Goal: Information Seeking & Learning: Learn about a topic

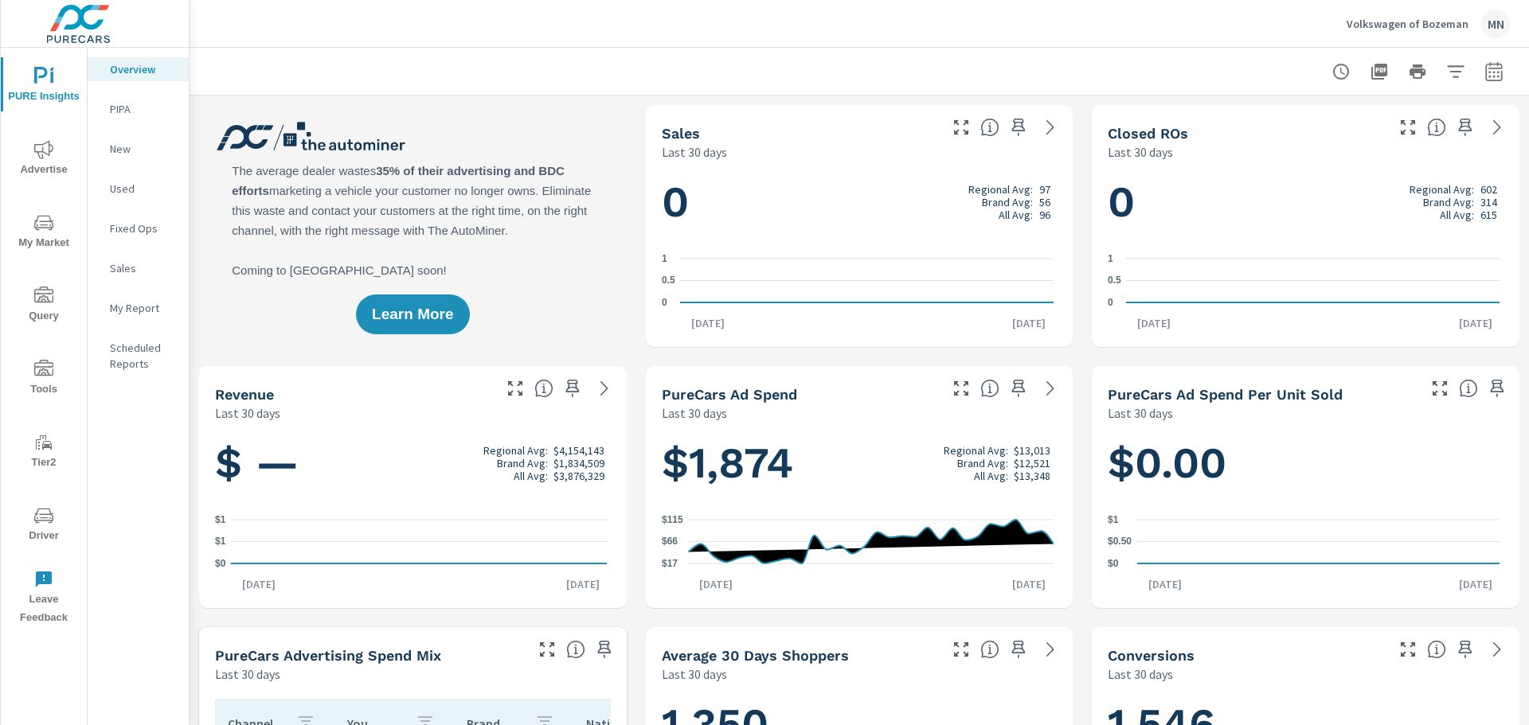
scroll to position [1, 0]
click at [48, 162] on span "Advertise" at bounding box center [44, 159] width 76 height 39
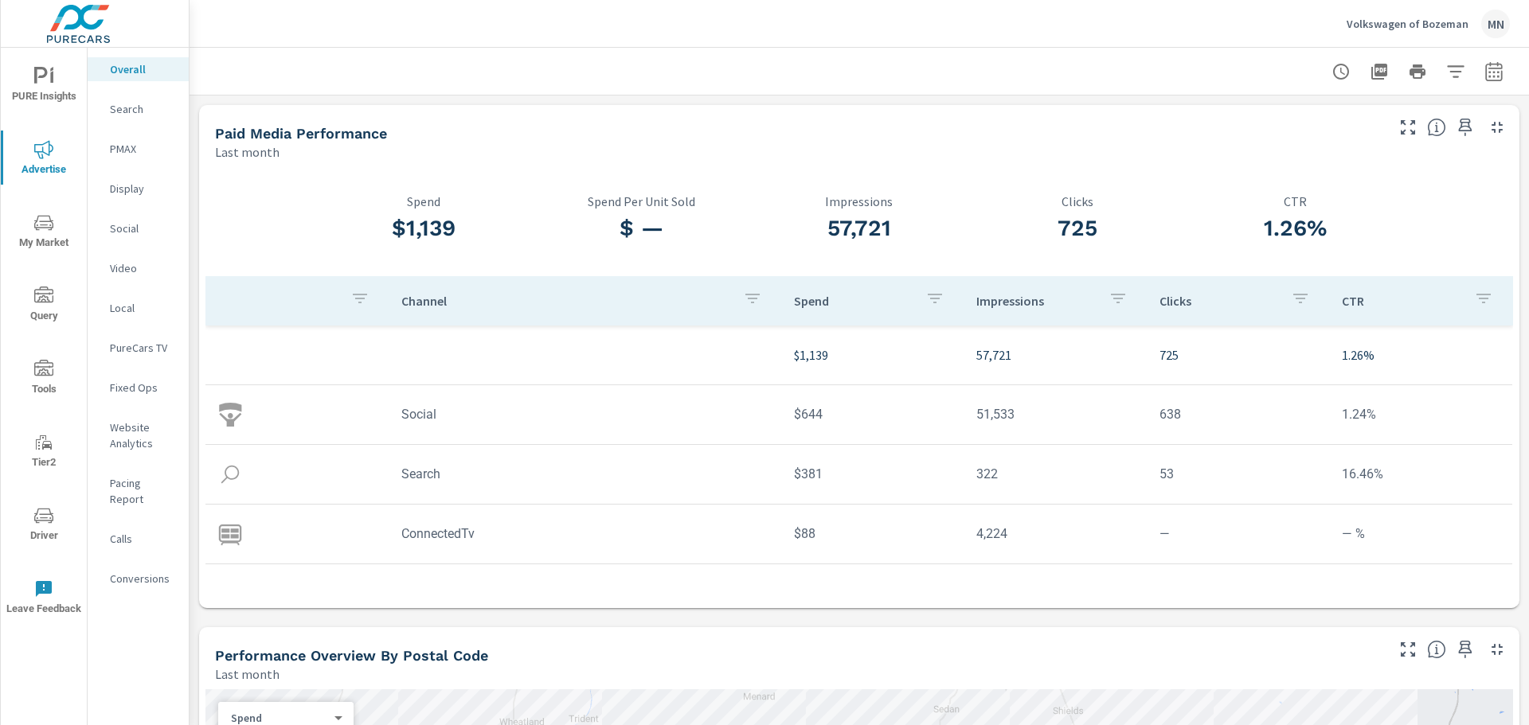
click at [137, 100] on div "Search" at bounding box center [138, 109] width 101 height 24
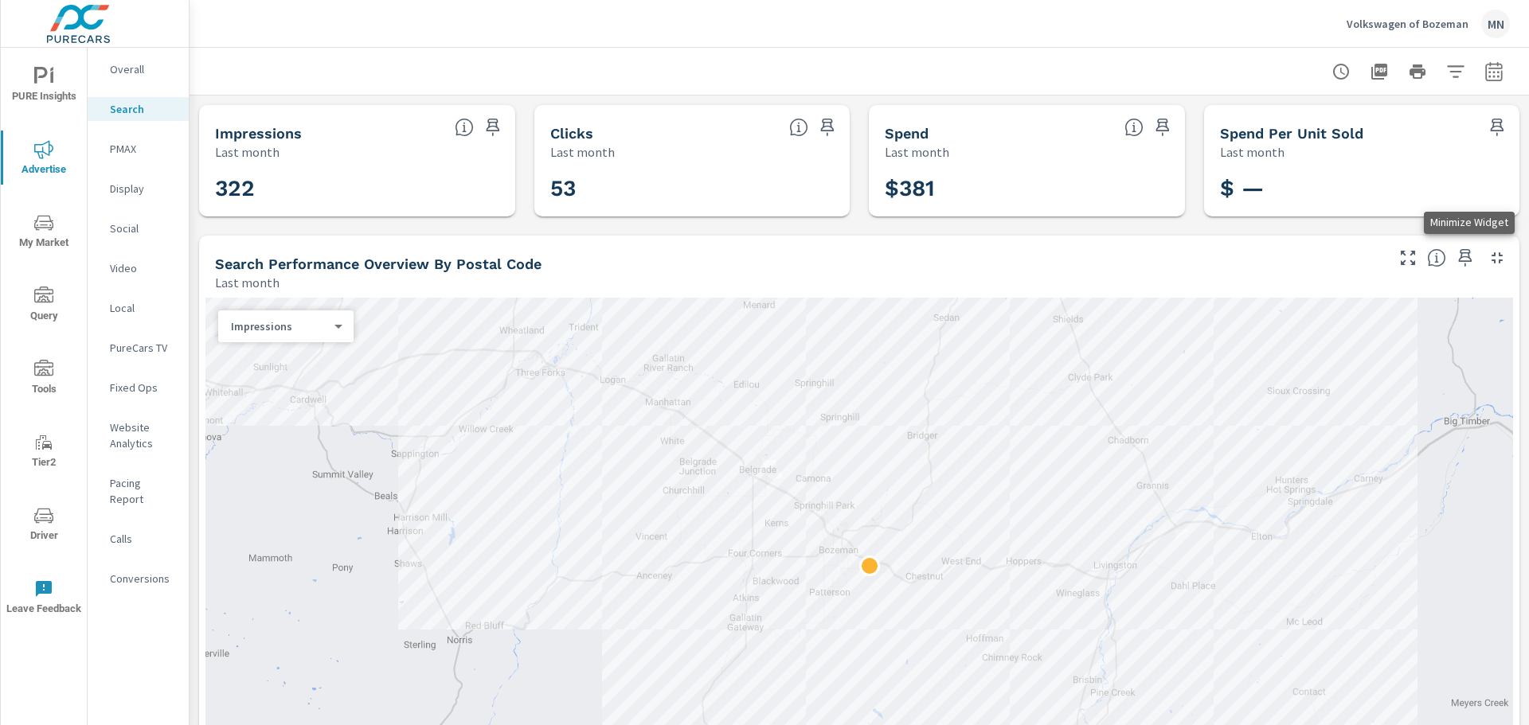
click at [1491, 262] on icon "button" at bounding box center [1496, 257] width 11 height 11
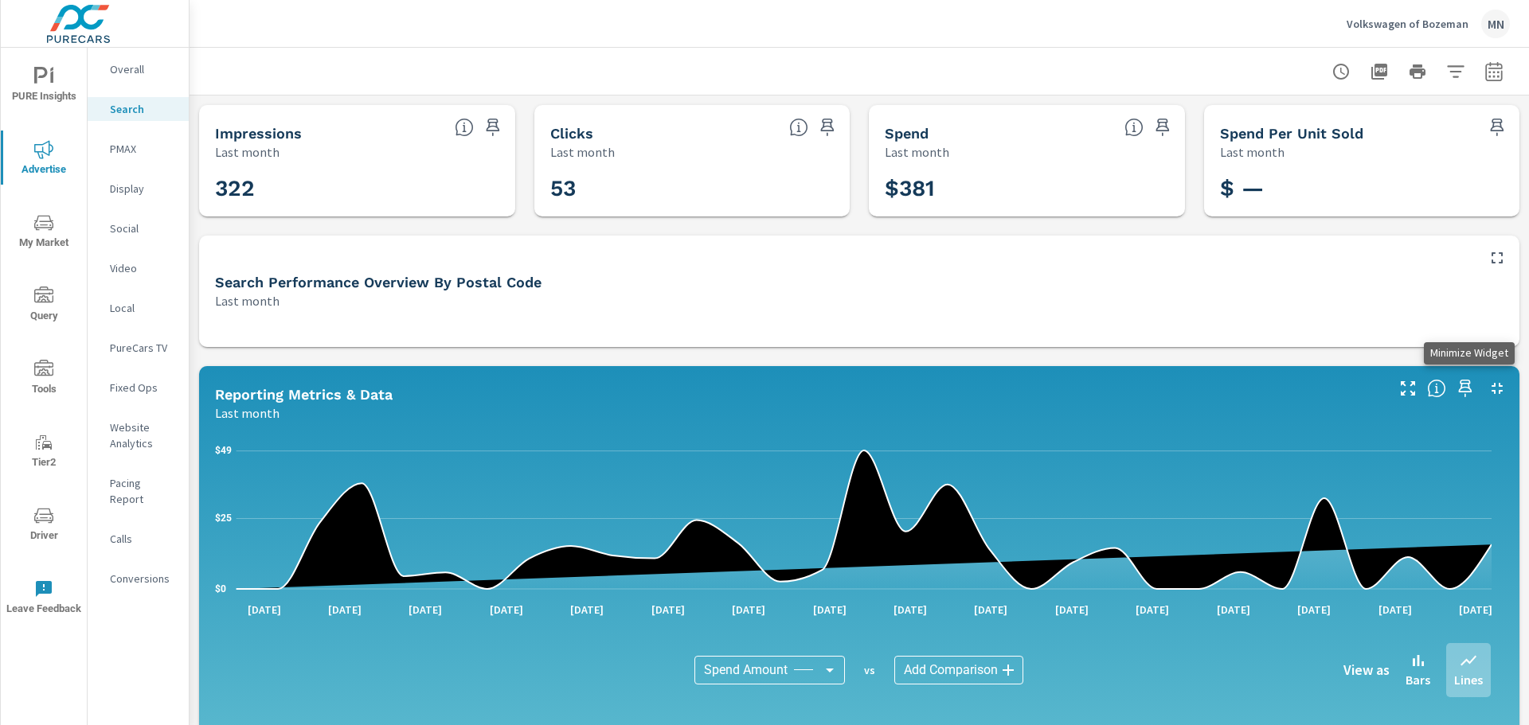
click at [1490, 389] on icon "button" at bounding box center [1496, 388] width 19 height 19
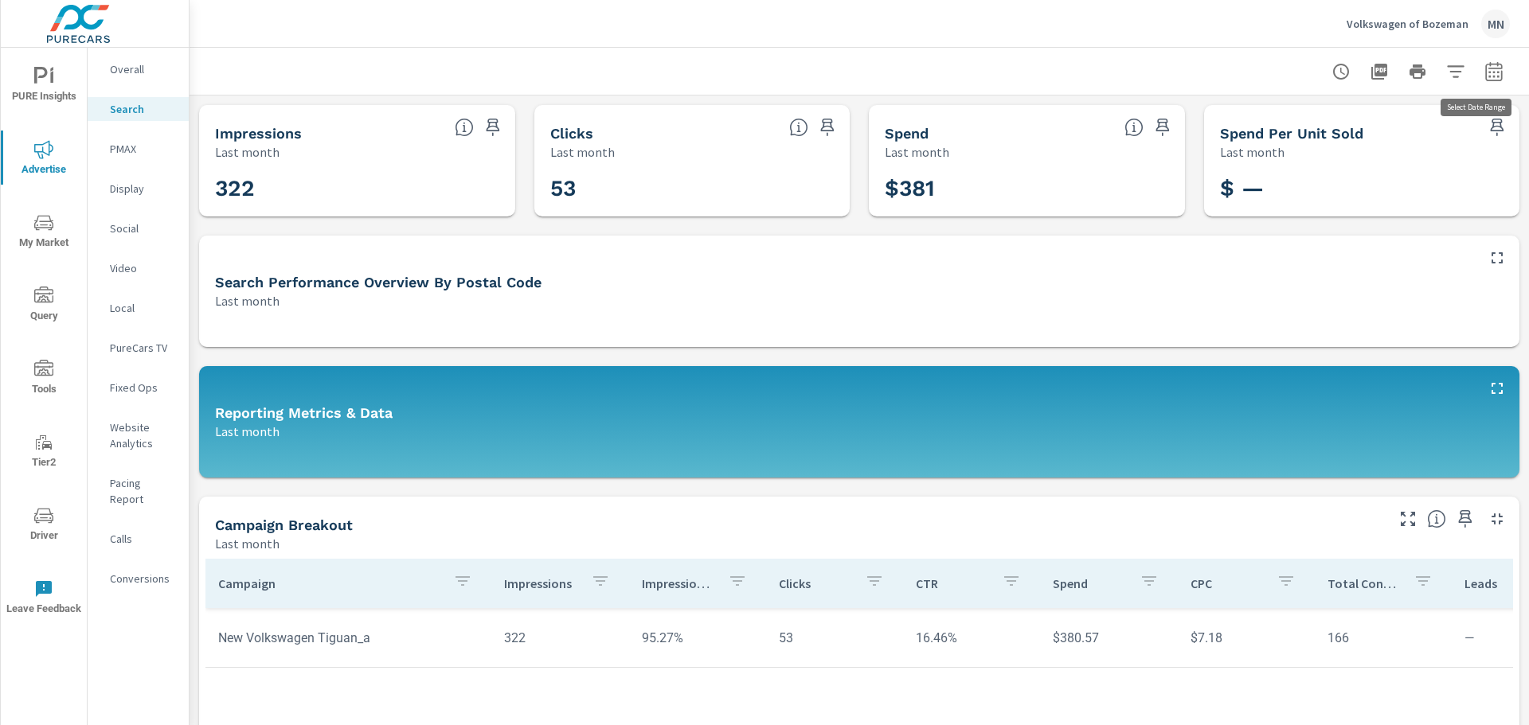
click at [1484, 72] on icon "button" at bounding box center [1493, 71] width 19 height 19
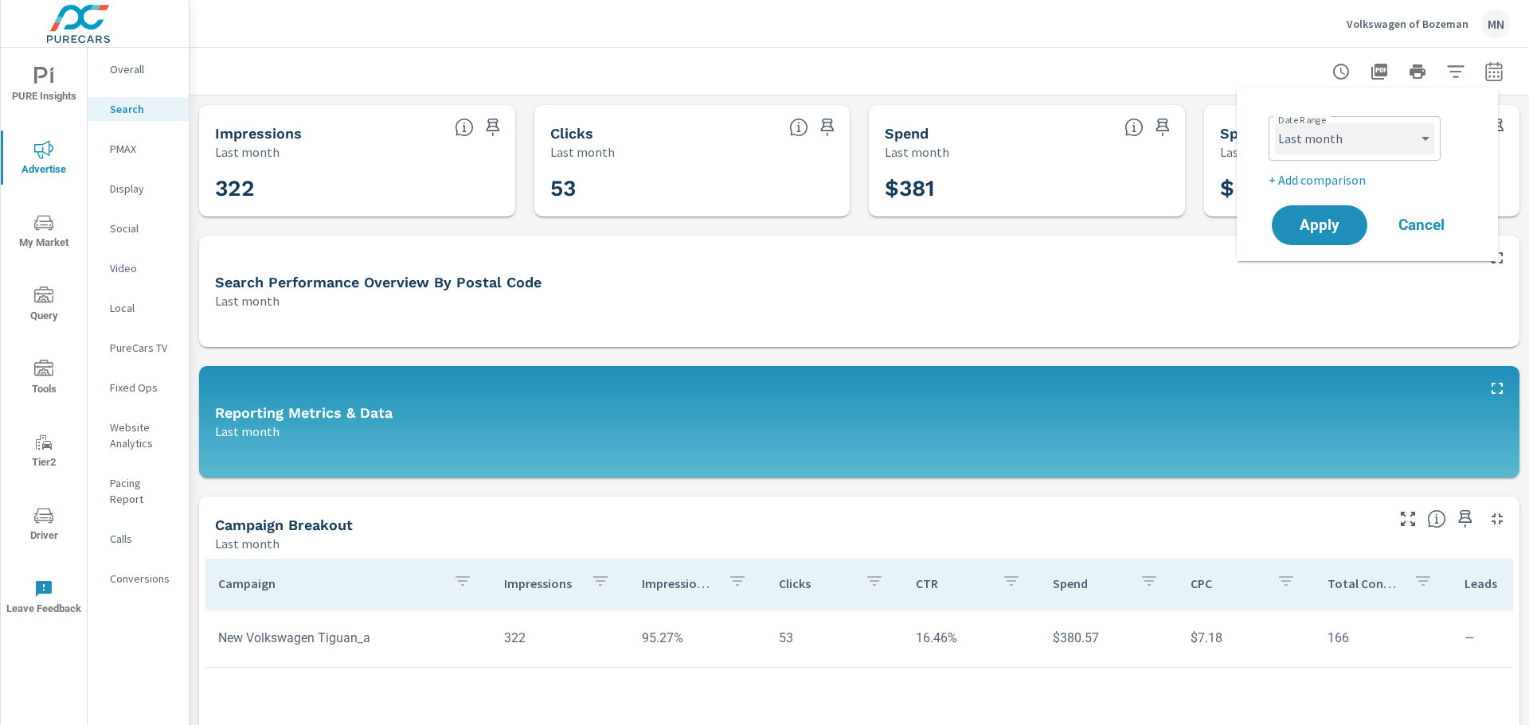
click at [1390, 139] on select "Custom [DATE] Last week Last 7 days Last 14 days Last 30 days Last 45 days Last…" at bounding box center [1354, 139] width 159 height 32
click at [1275, 123] on select "Custom [DATE] Last week Last 7 days Last 14 days Last 30 days Last 45 days Last…" at bounding box center [1354, 139] width 159 height 32
select select "custom"
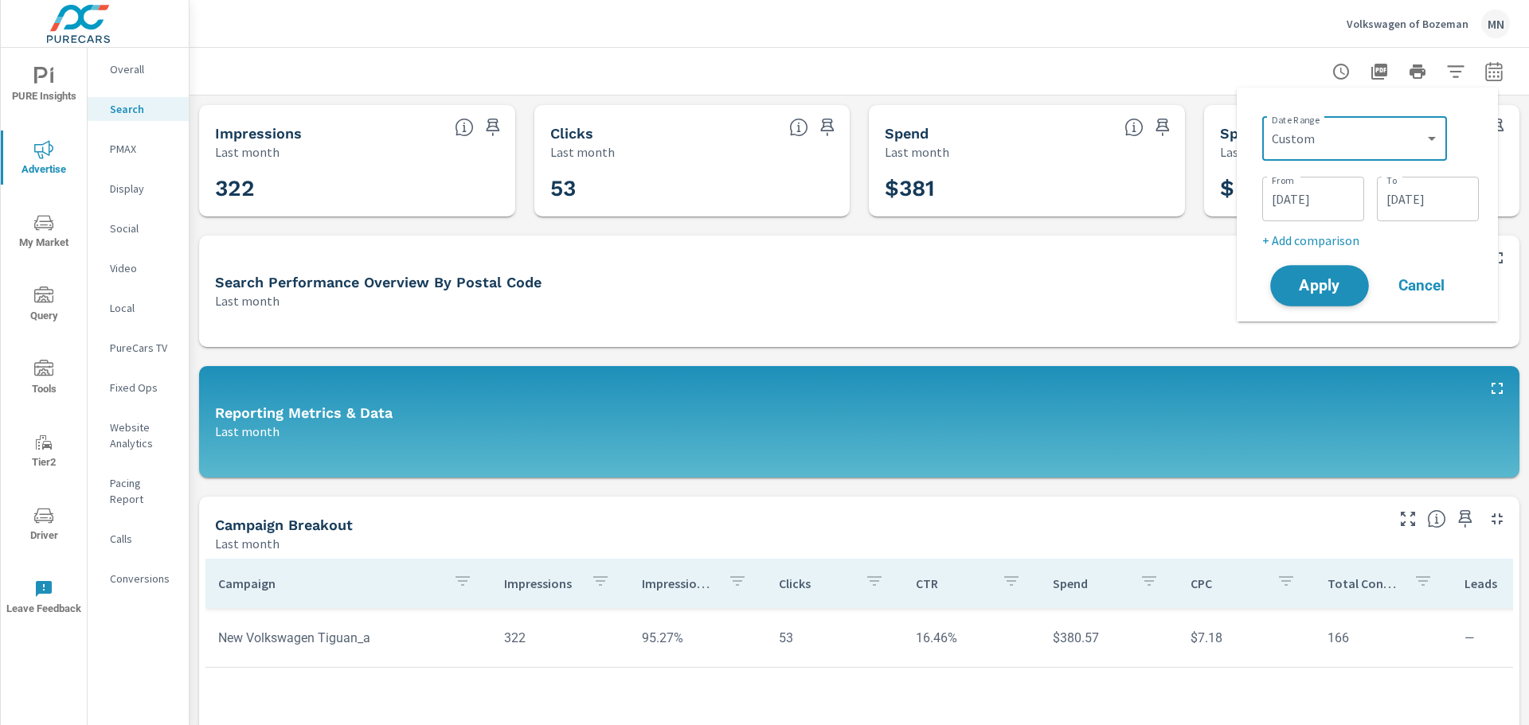
click at [1312, 290] on span "Apply" at bounding box center [1319, 286] width 65 height 15
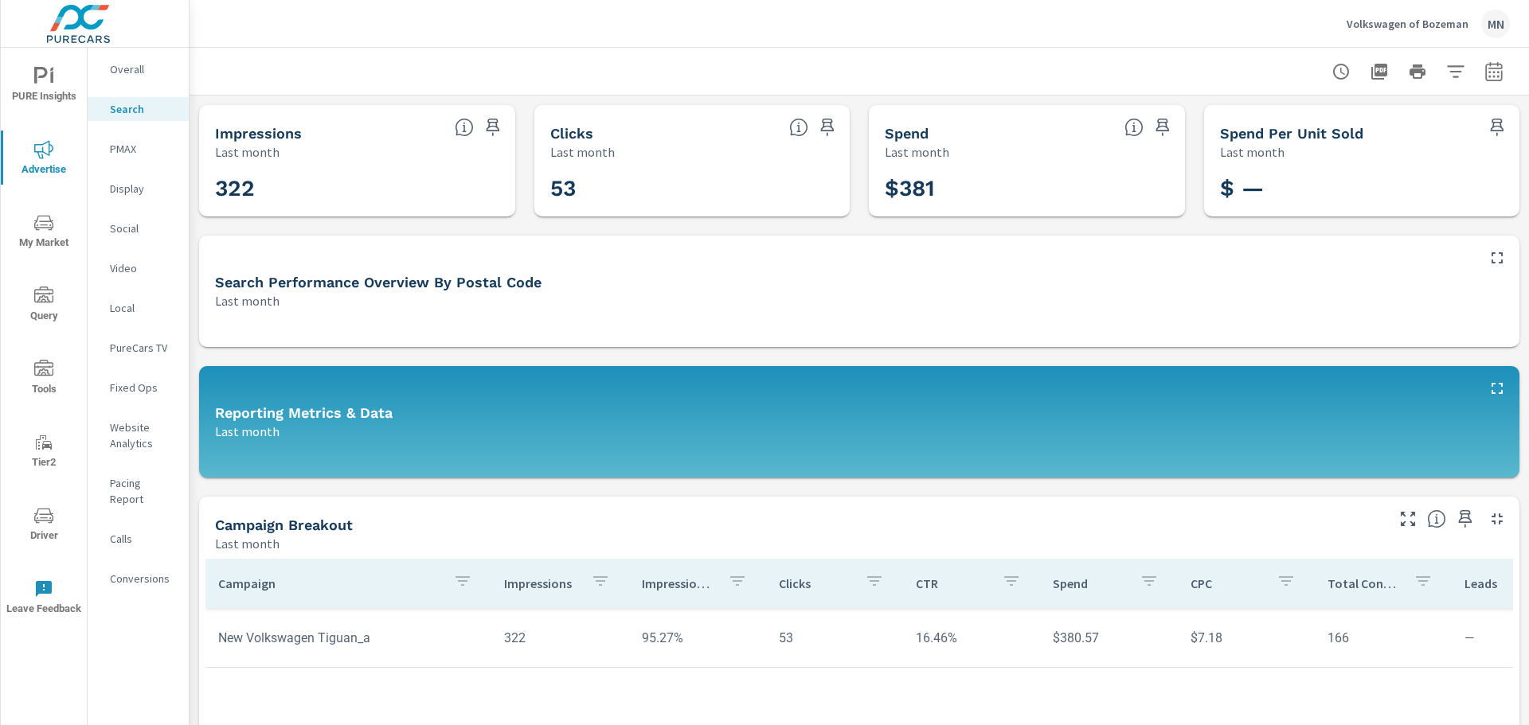
click at [1369, 68] on icon "button" at bounding box center [1378, 71] width 19 height 19
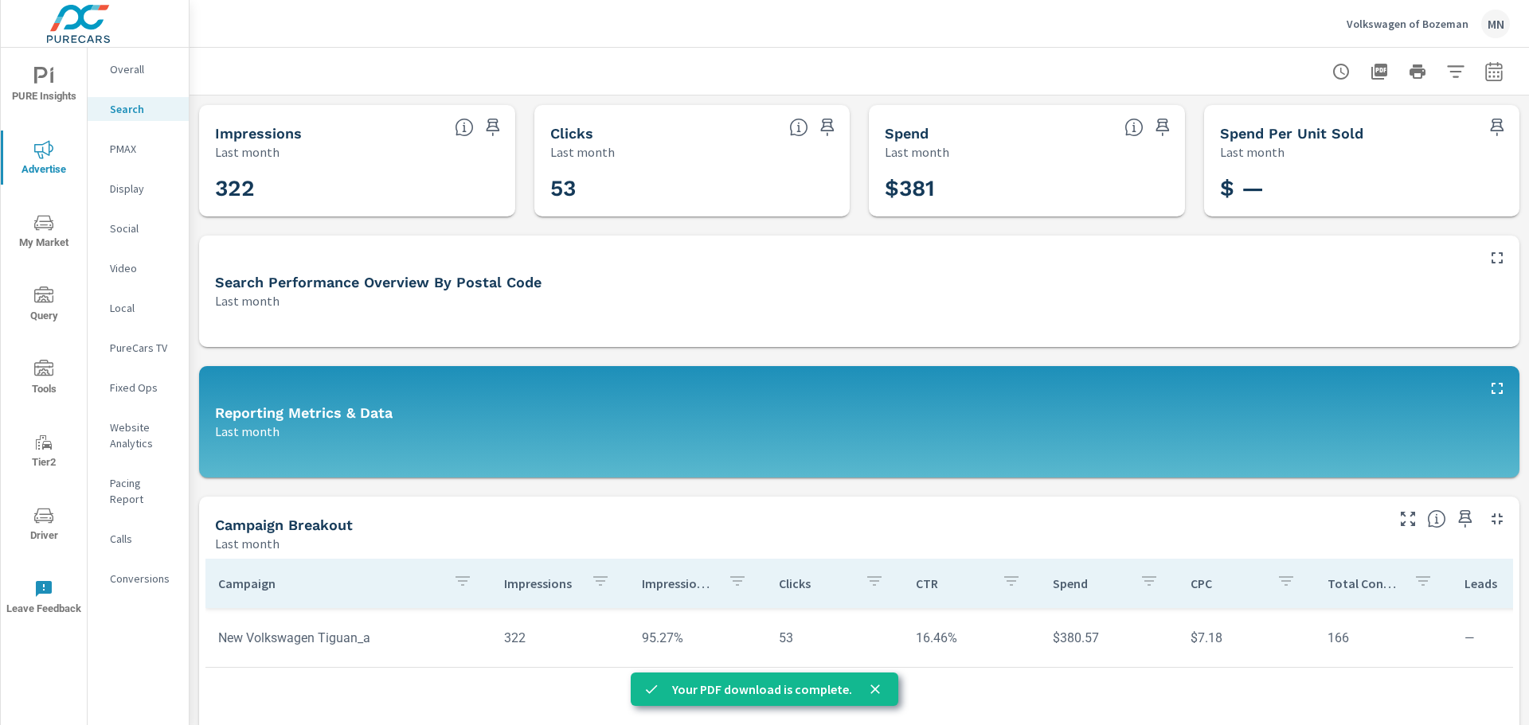
click at [120, 231] on p "Social" at bounding box center [143, 229] width 66 height 16
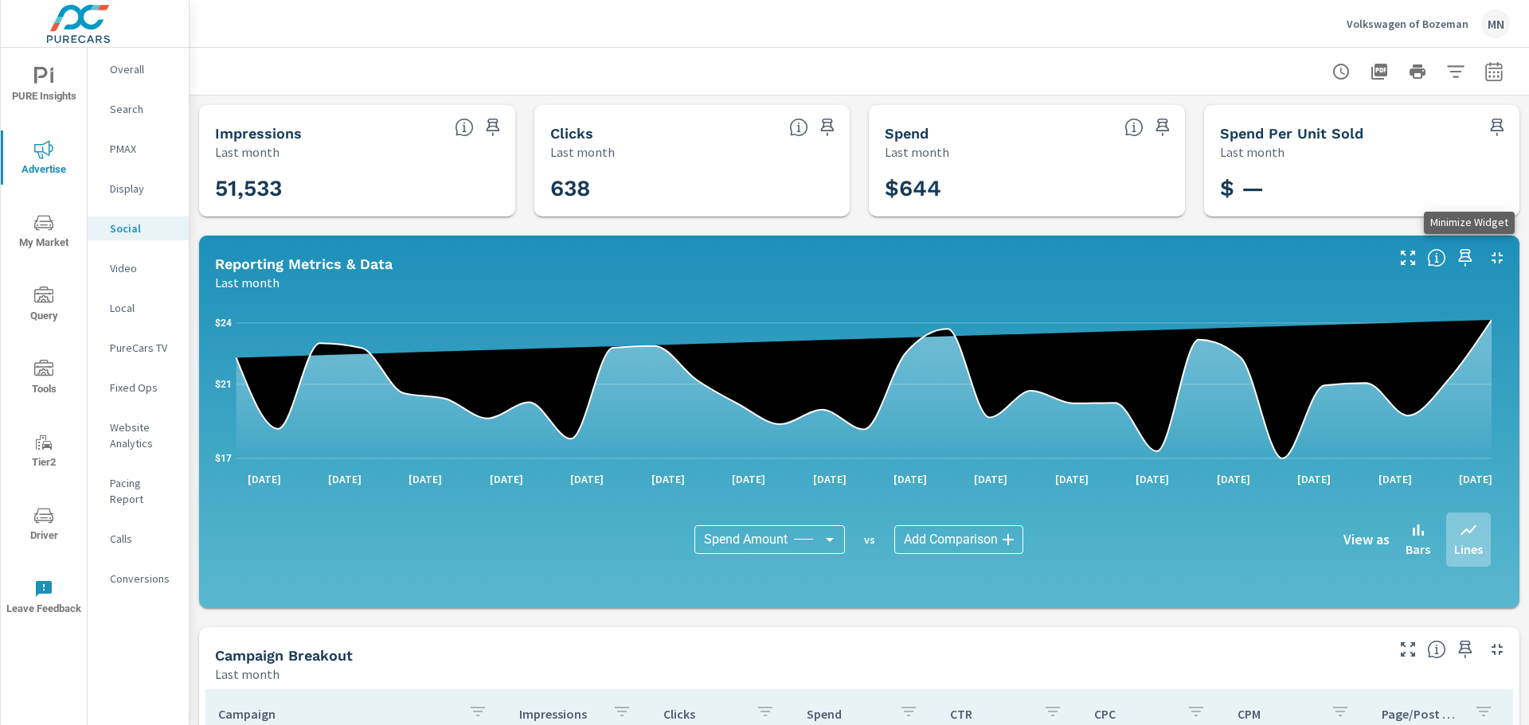
click at [1487, 255] on icon "button" at bounding box center [1496, 257] width 19 height 19
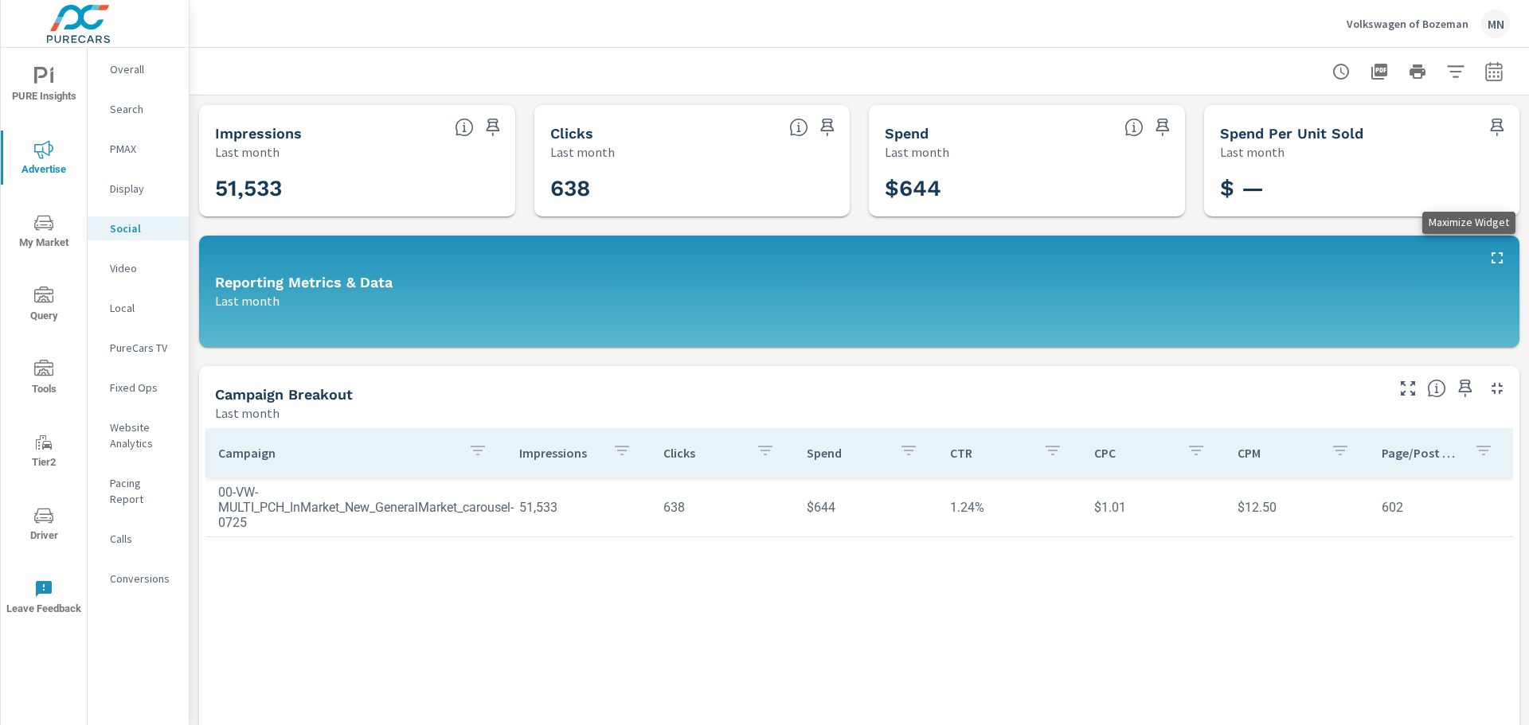
click at [1487, 255] on icon "button" at bounding box center [1496, 257] width 19 height 19
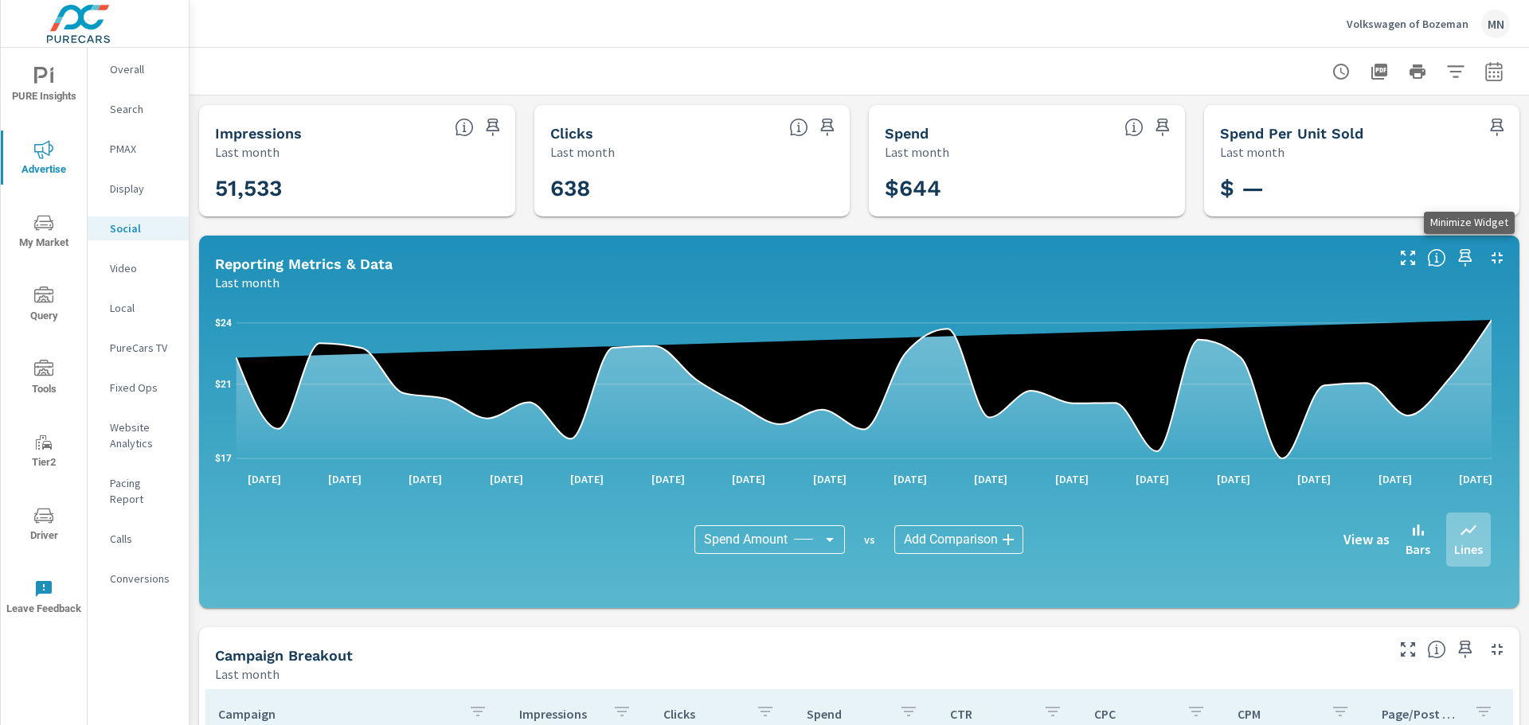
click at [1491, 255] on icon "button" at bounding box center [1496, 257] width 11 height 11
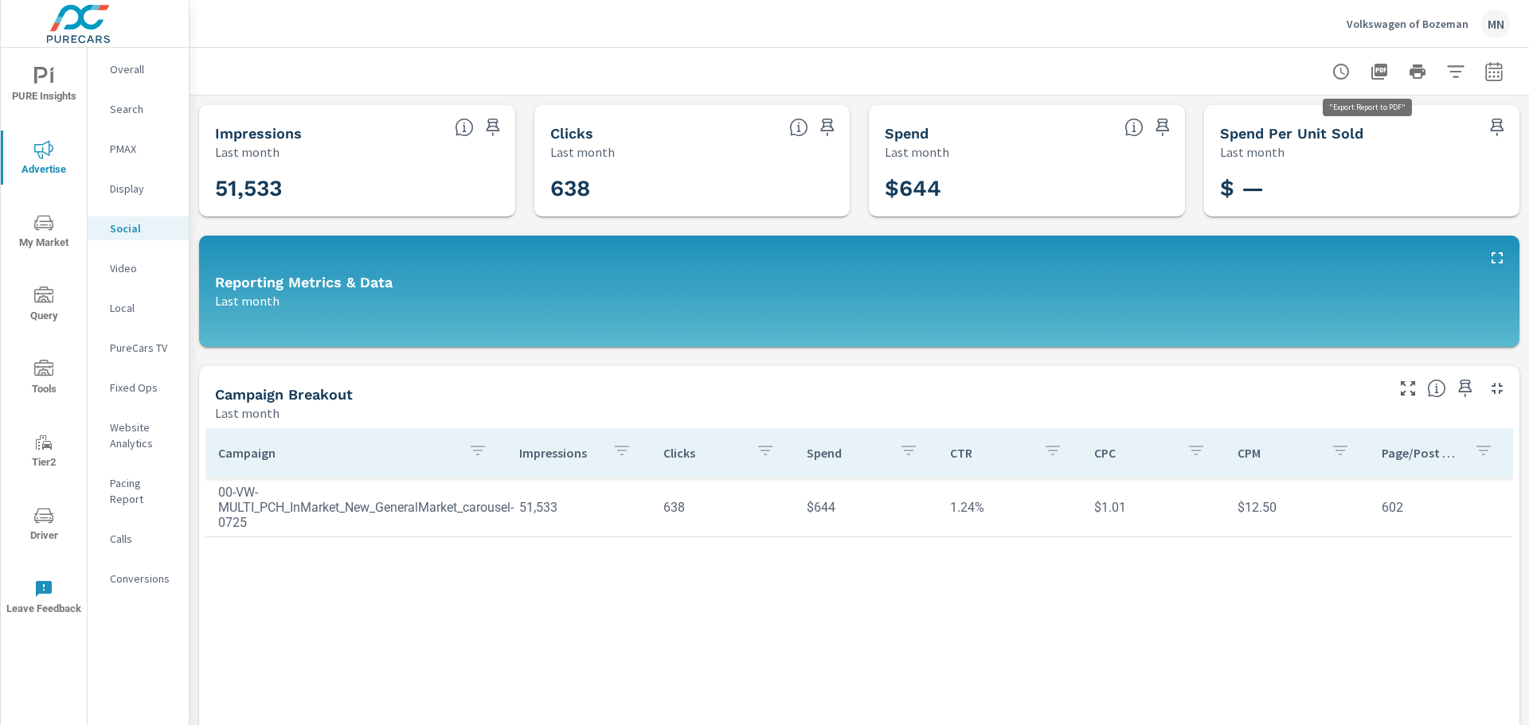
click at [1377, 72] on button "button" at bounding box center [1379, 72] width 32 height 32
click at [134, 272] on p "Video" at bounding box center [143, 268] width 66 height 16
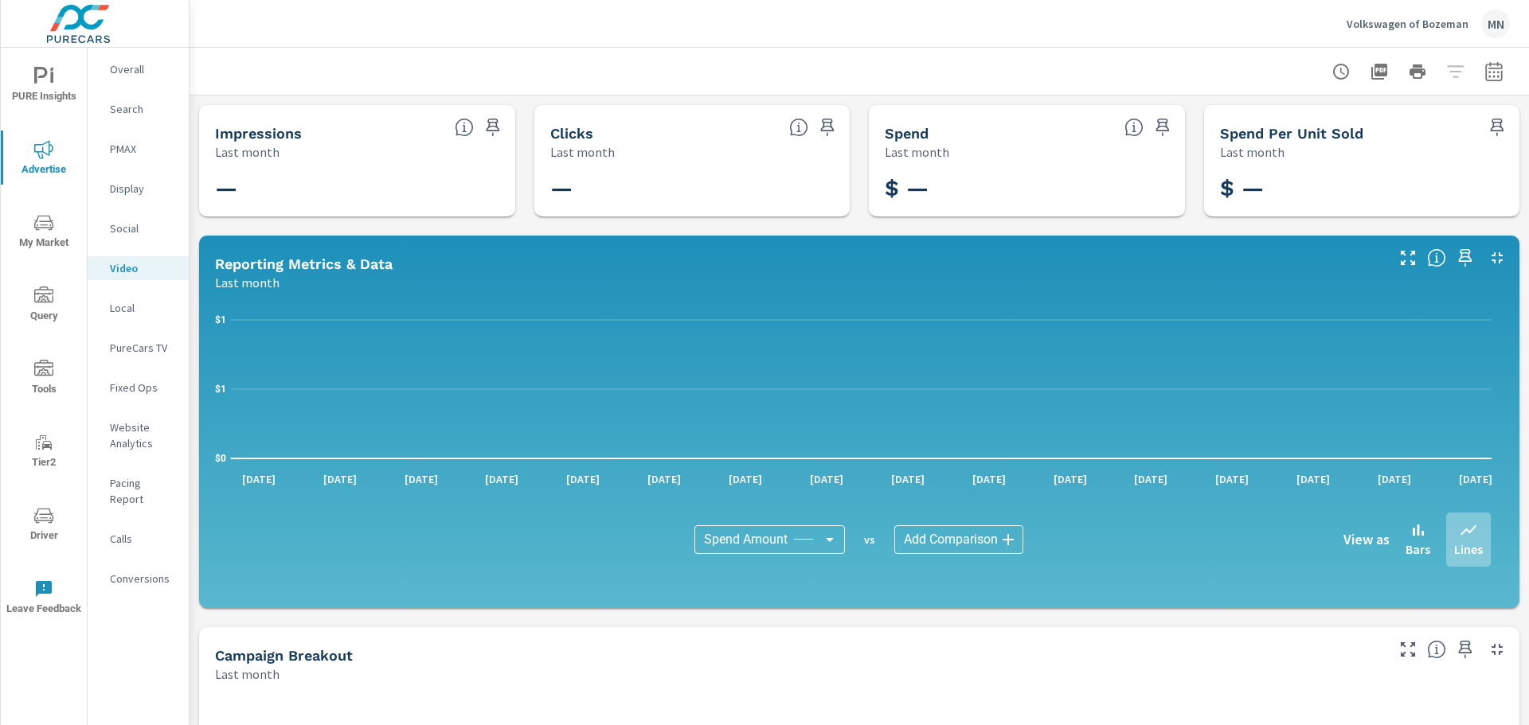
click at [135, 308] on p "Local" at bounding box center [143, 308] width 66 height 16
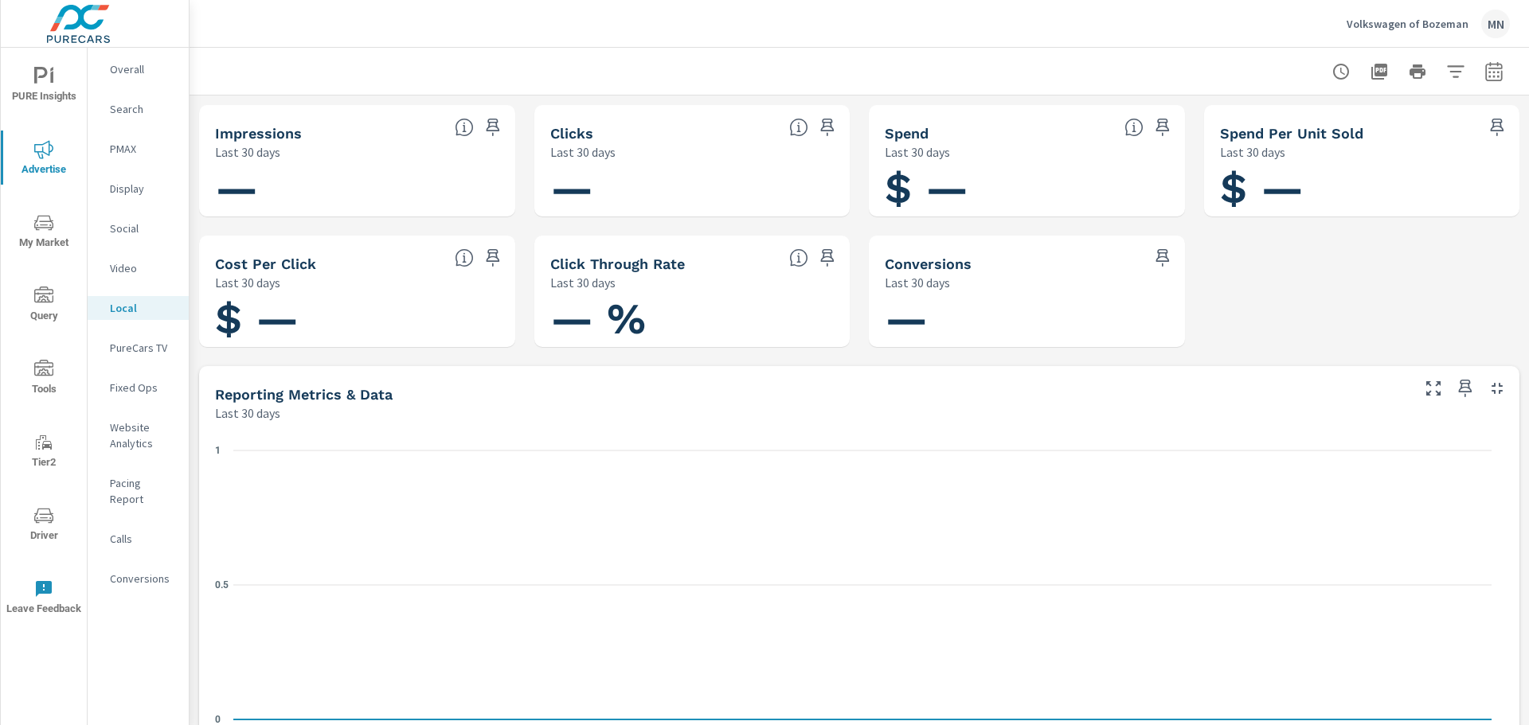
click at [136, 350] on p "PureCars TV" at bounding box center [143, 348] width 66 height 16
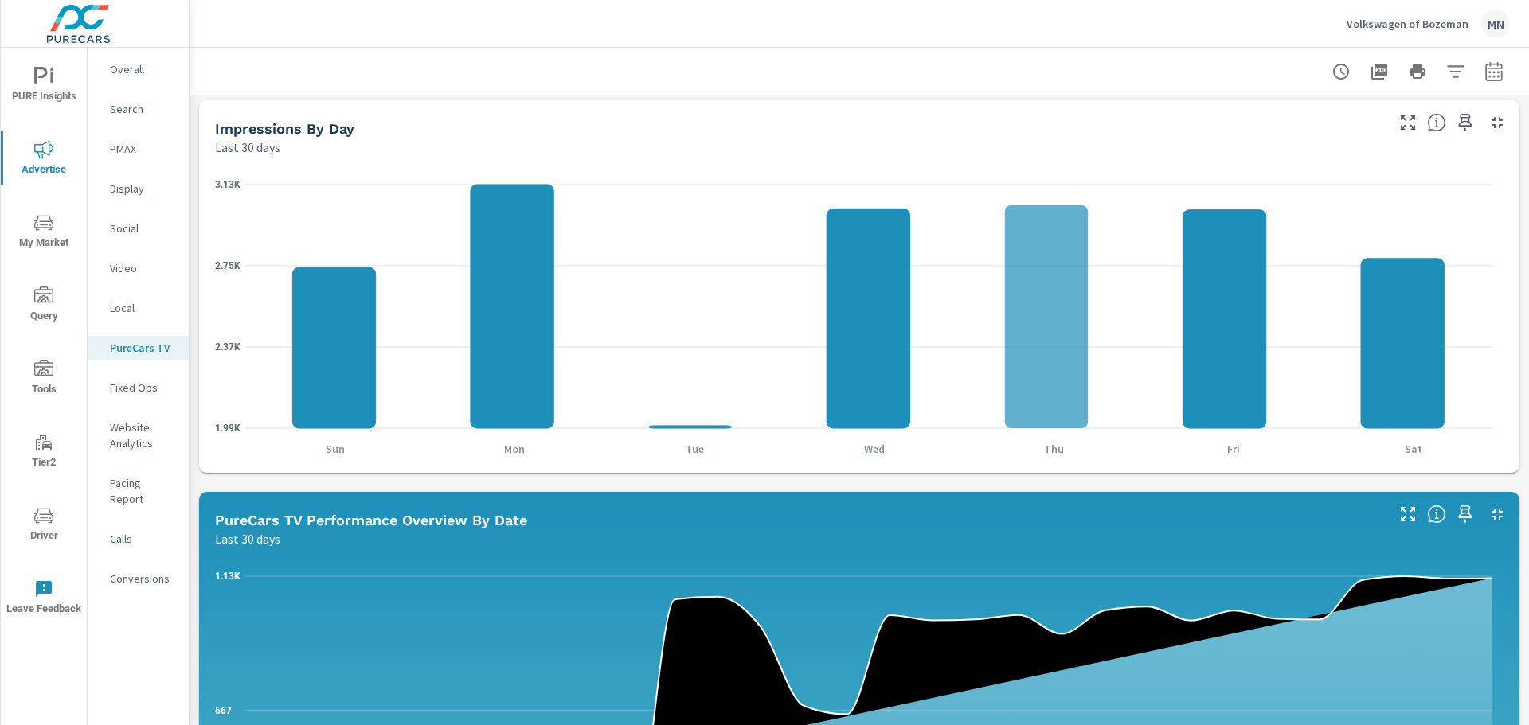
scroll to position [398, 0]
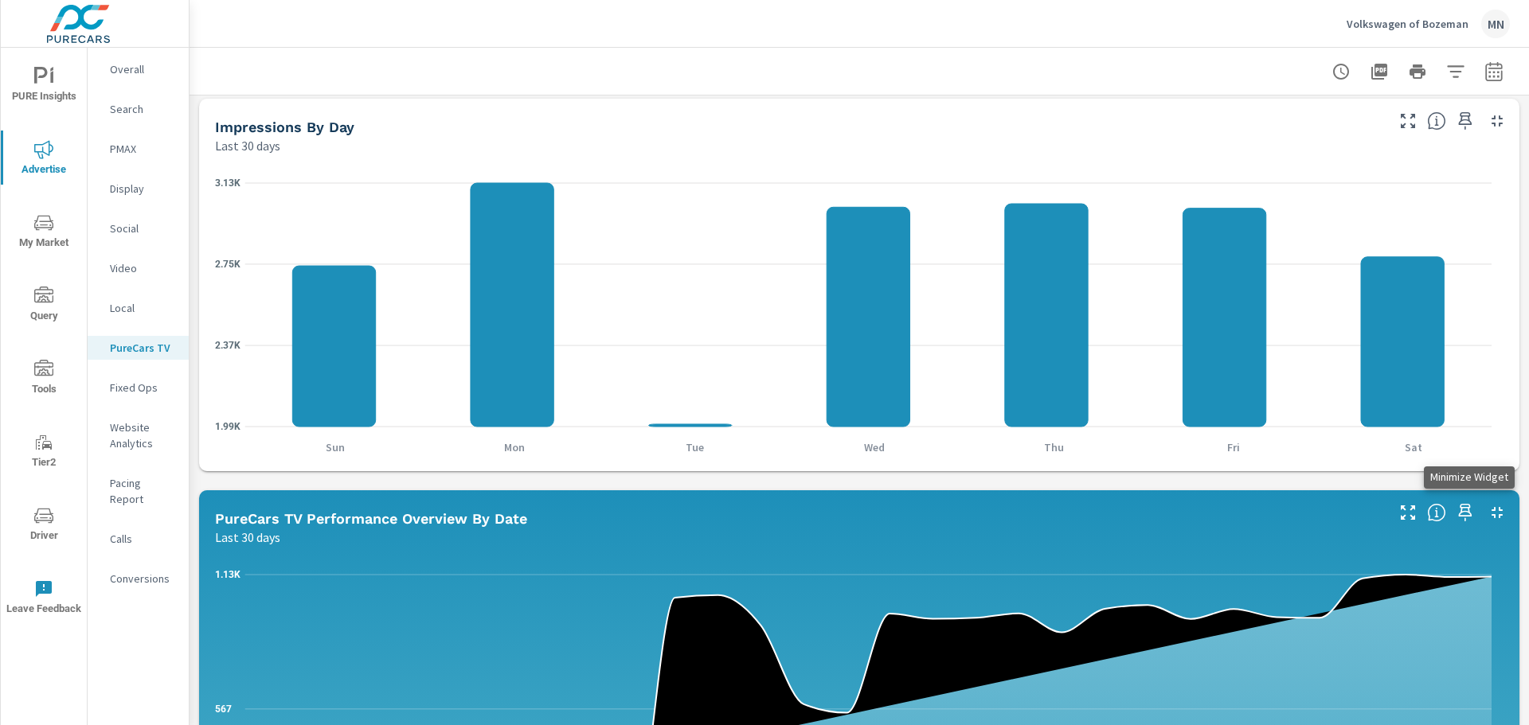
click at [1487, 511] on icon "button" at bounding box center [1496, 512] width 19 height 19
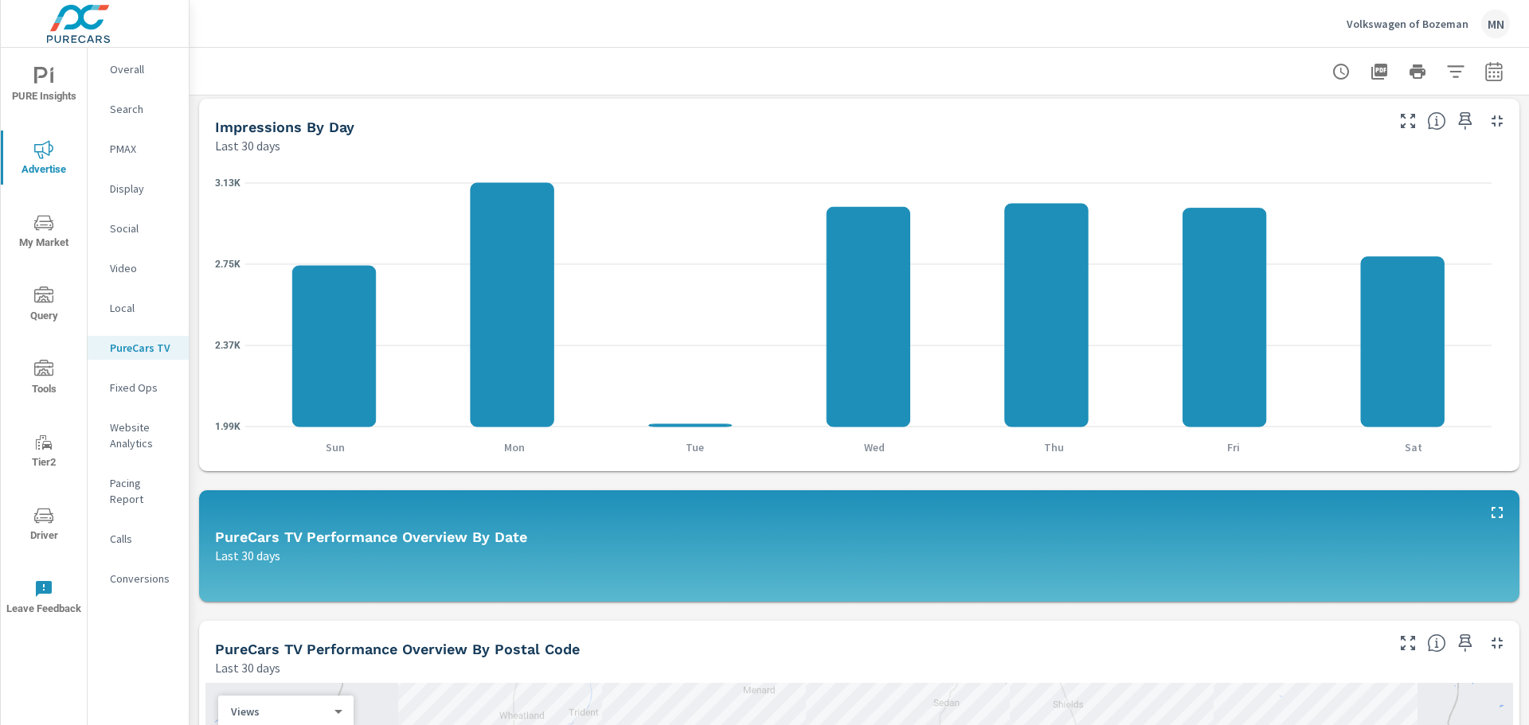
scroll to position [80, 0]
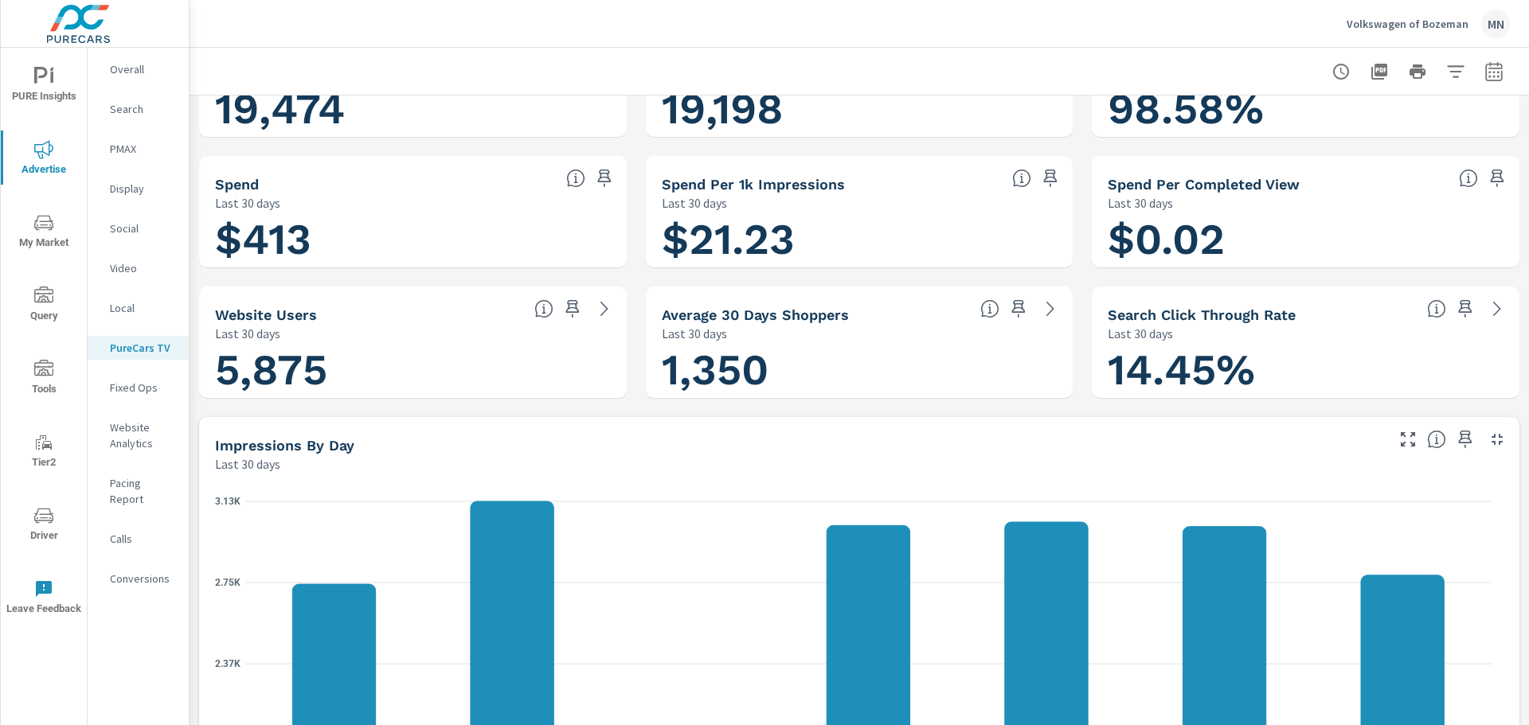
click at [1487, 439] on icon "button" at bounding box center [1496, 439] width 19 height 19
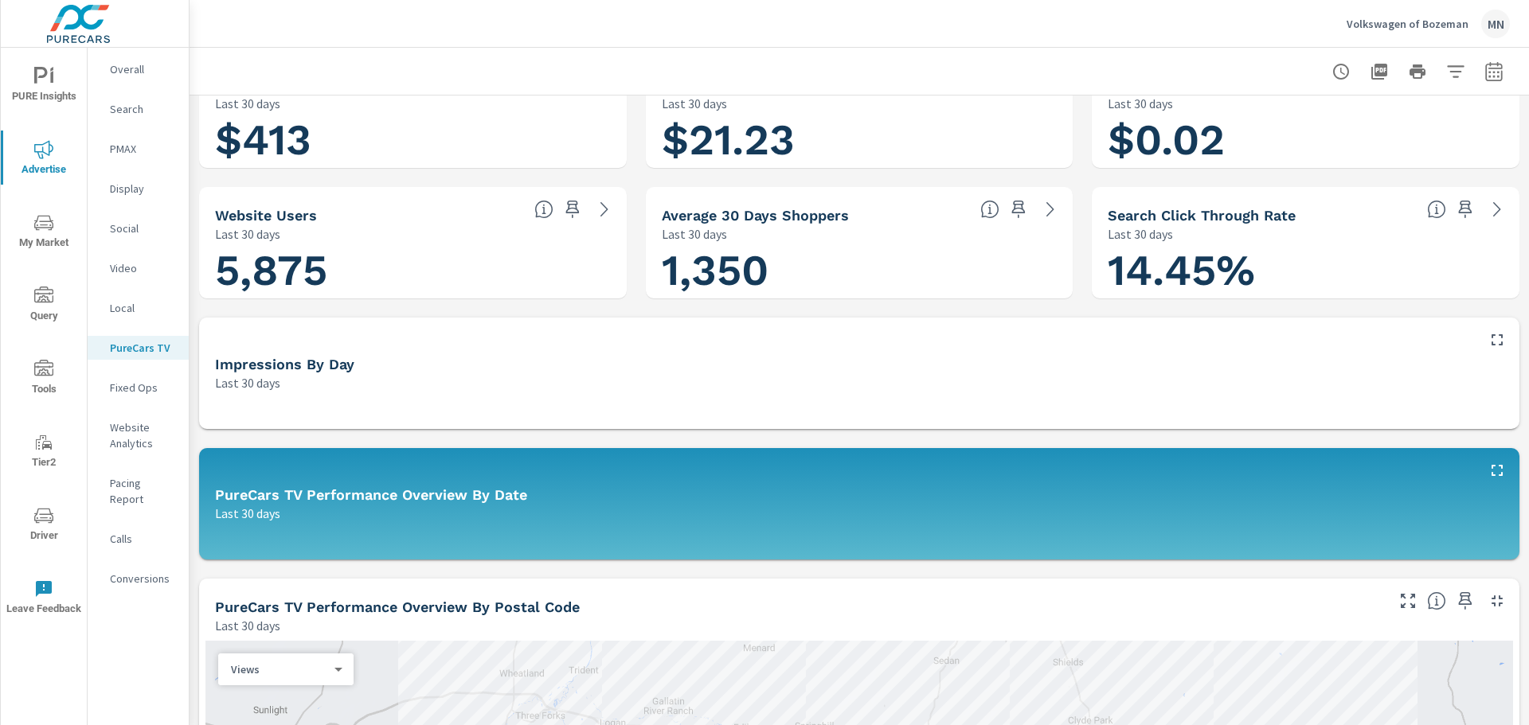
scroll to position [318, 0]
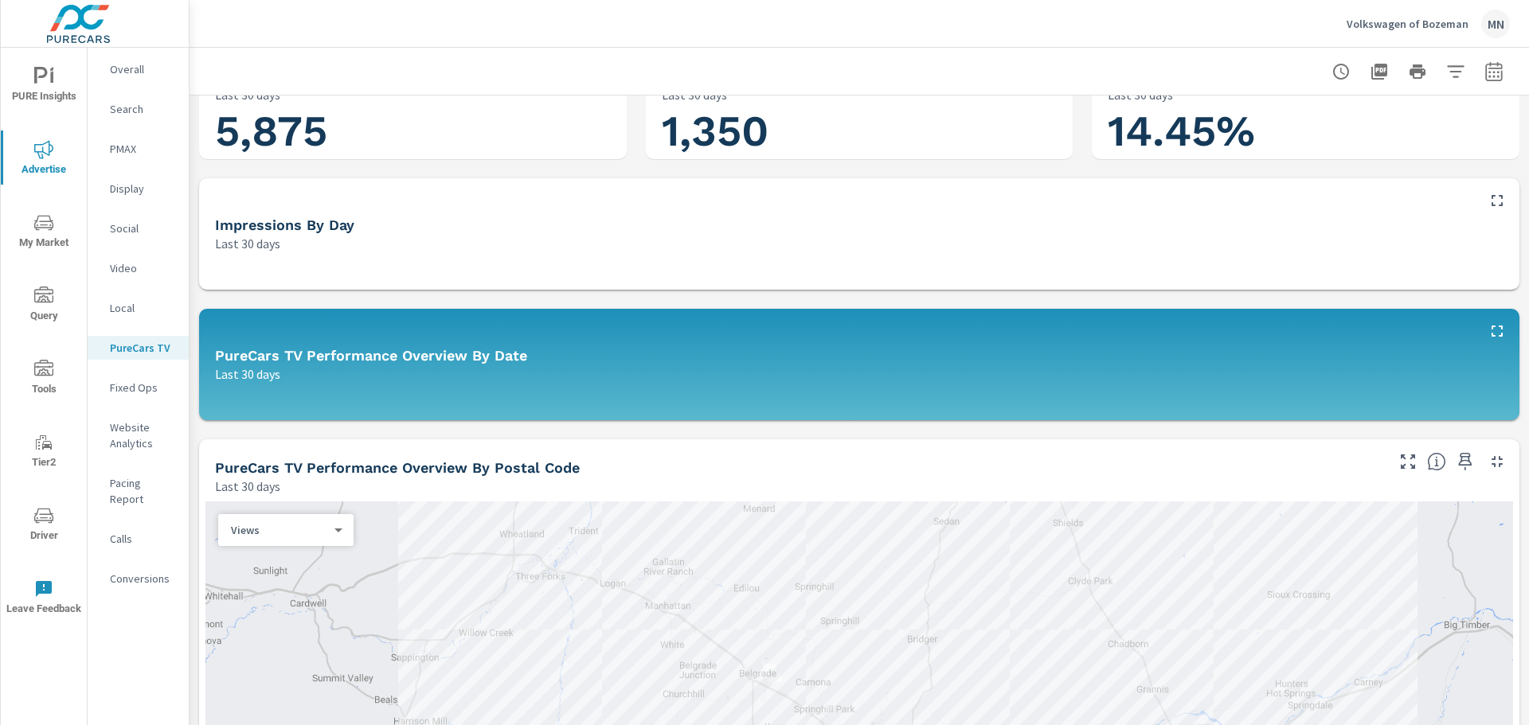
click at [1487, 466] on icon "button" at bounding box center [1496, 461] width 19 height 19
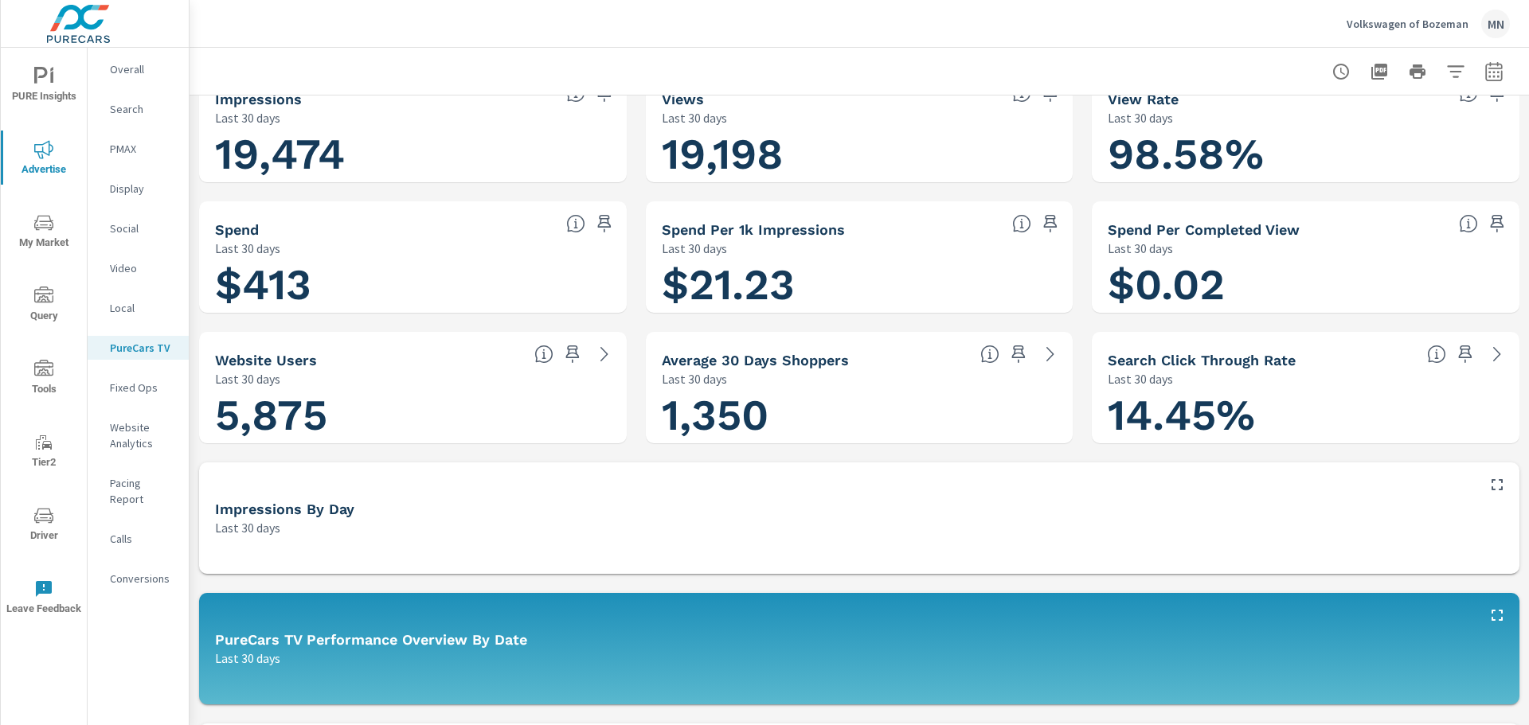
scroll to position [0, 0]
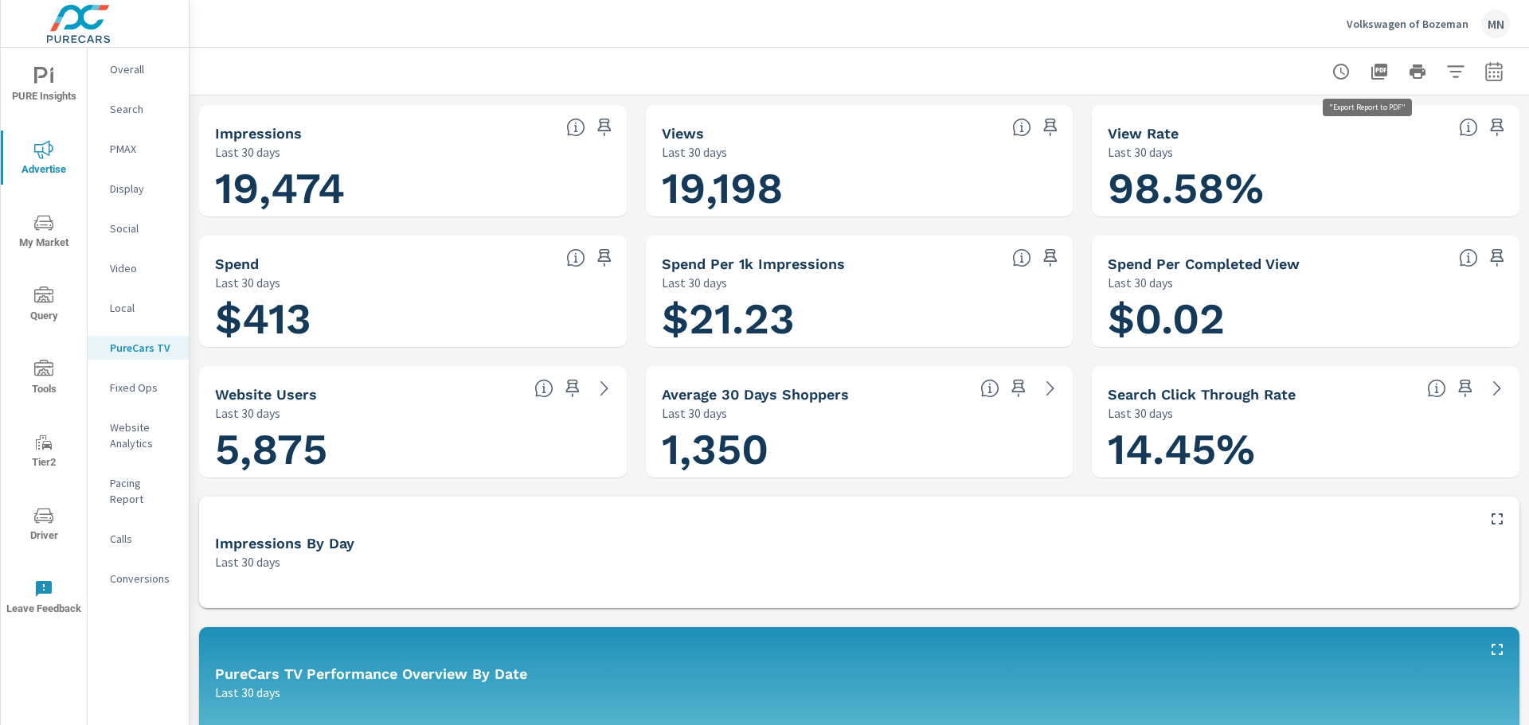
click at [1369, 69] on icon "button" at bounding box center [1378, 71] width 19 height 19
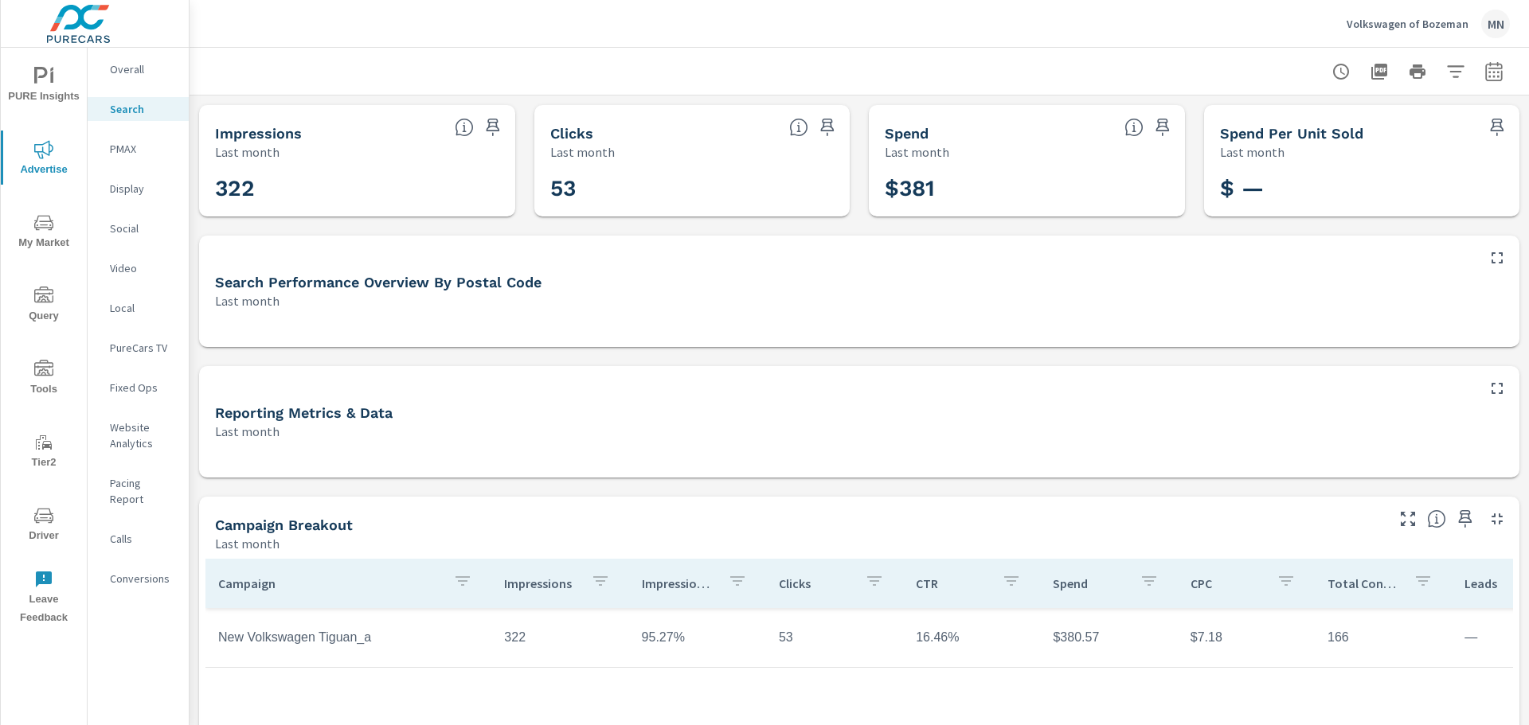
click at [128, 151] on p "PMAX" at bounding box center [143, 149] width 66 height 16
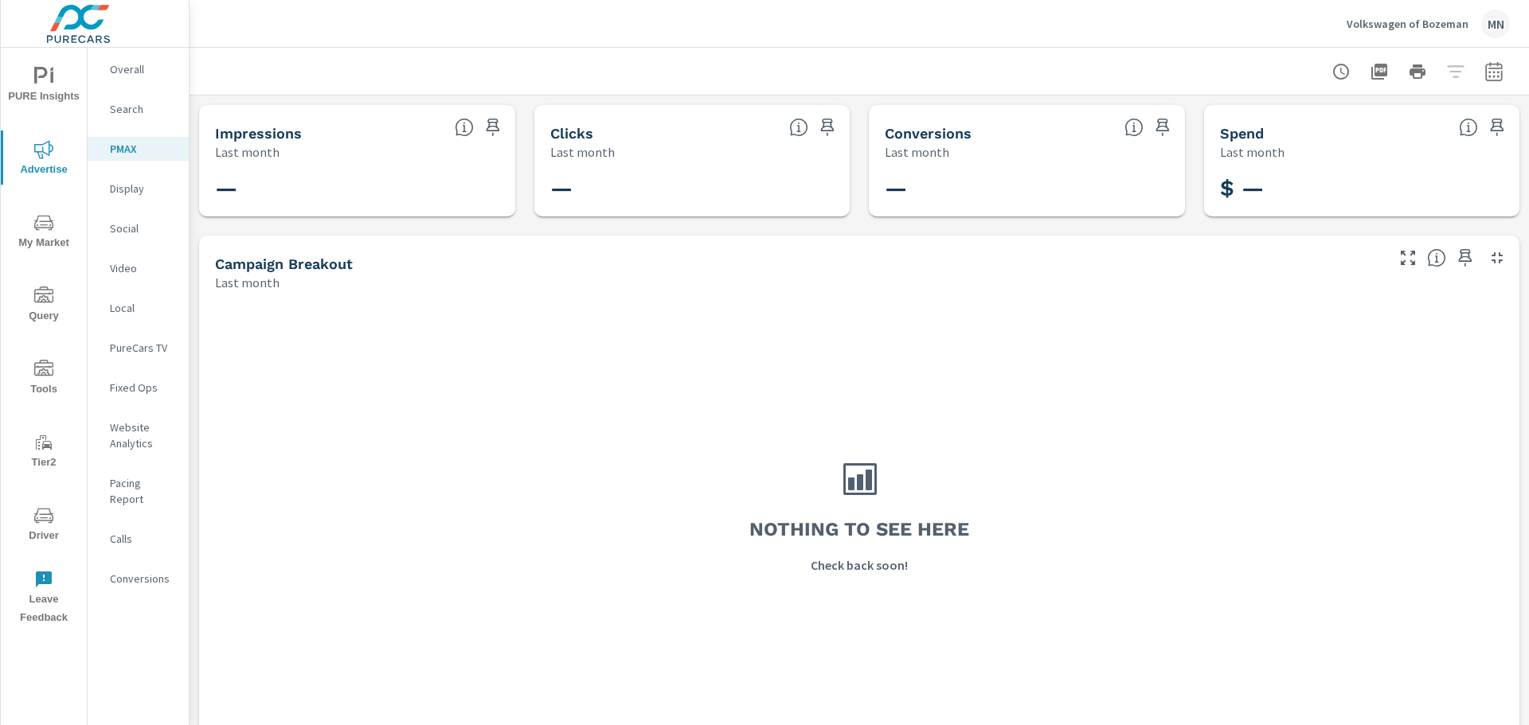
click at [127, 186] on p "Display" at bounding box center [143, 189] width 66 height 16
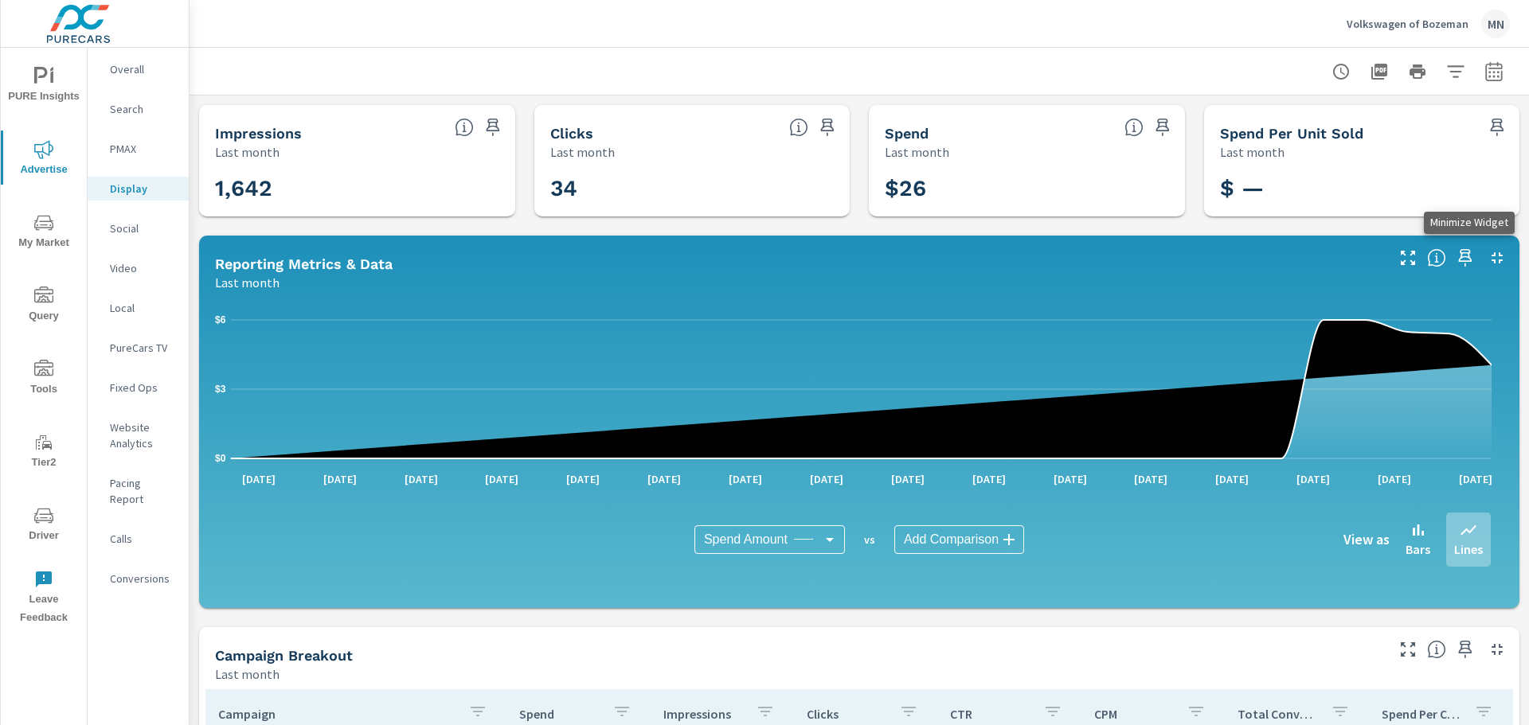
click at [1487, 255] on icon "button" at bounding box center [1496, 257] width 19 height 19
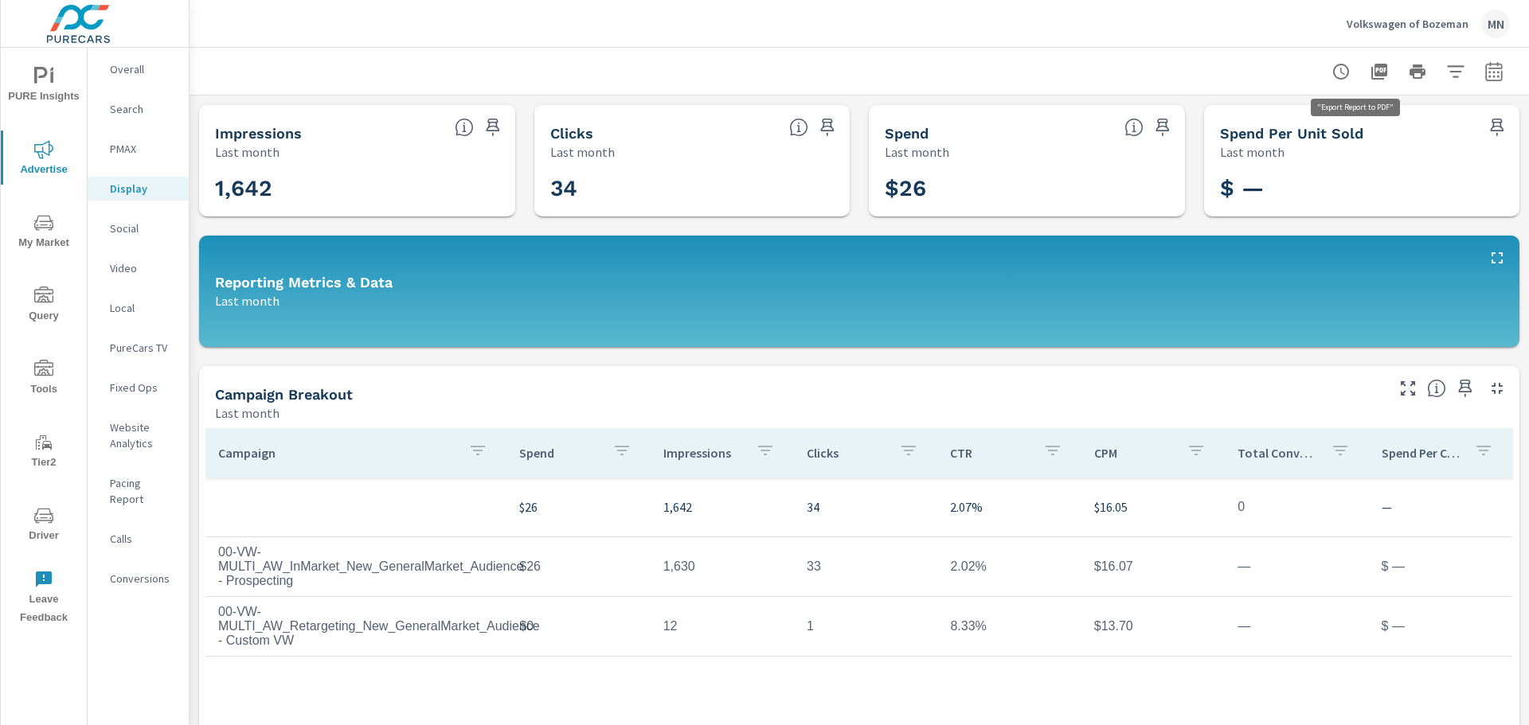
click at [1369, 72] on icon "button" at bounding box center [1378, 71] width 19 height 19
